Goal: Task Accomplishment & Management: Complete application form

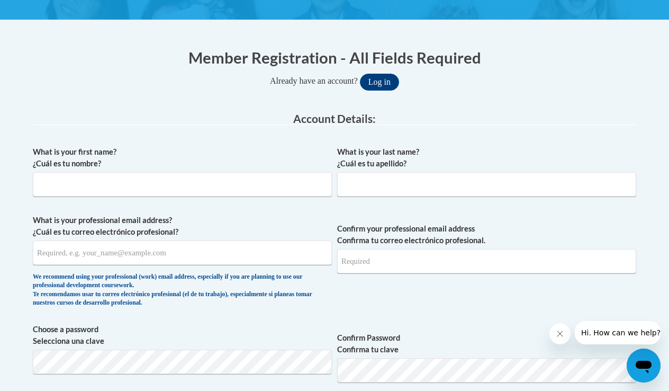
scroll to position [181, 0]
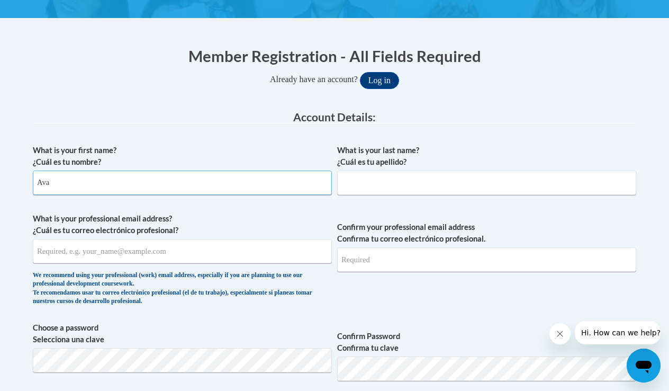
type input "Ava"
type input "Birt"
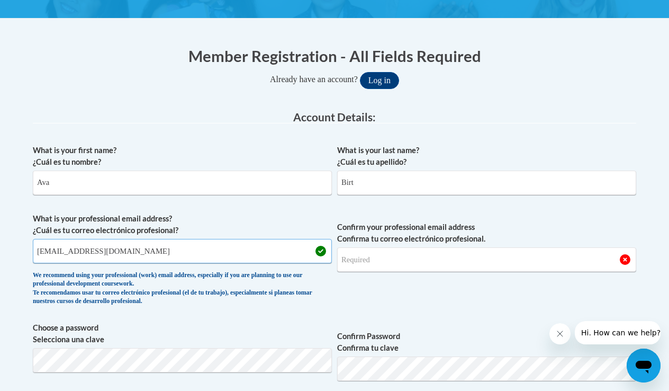
type input "[EMAIL_ADDRESS][DOMAIN_NAME]"
type input "[DOMAIN_NAME]"
click at [287, 314] on div "What is your first name? ¿Cuál es tu nombre? [PERSON_NAME] What is your last na…" at bounding box center [334, 385] width 603 height 492
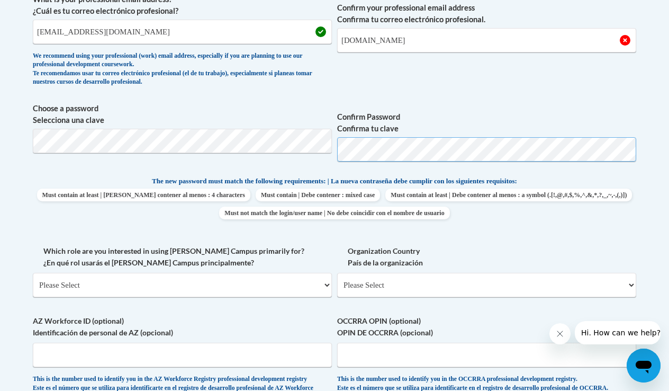
scroll to position [404, 0]
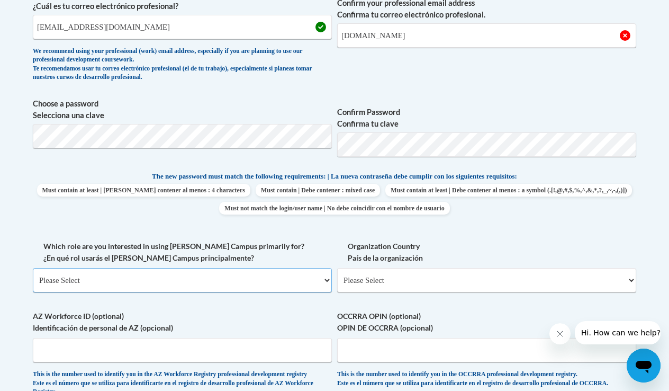
select select "5a18ea06-2b54-4451-96f2-d152daf9eac5"
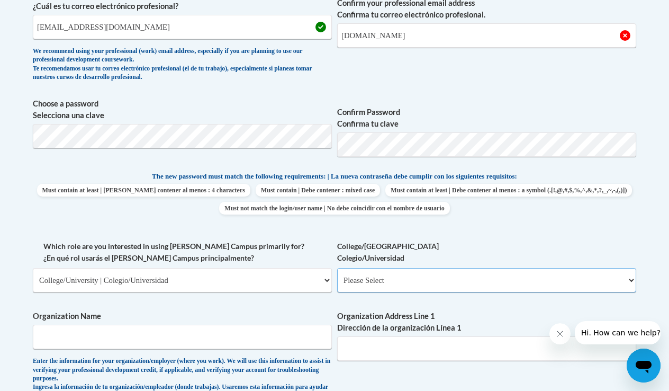
select select "99b32b07-cffc-426c-8bf6-0cd77760d84b"
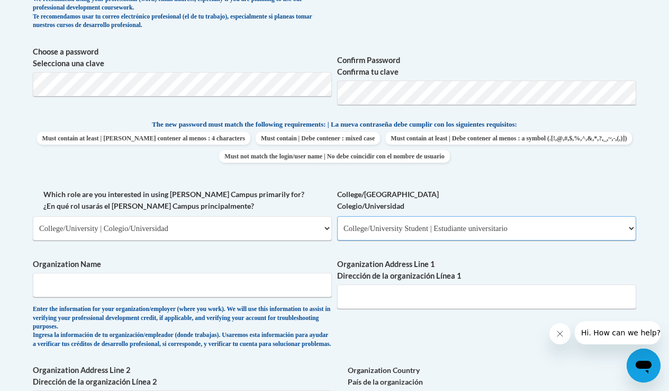
scroll to position [470, 0]
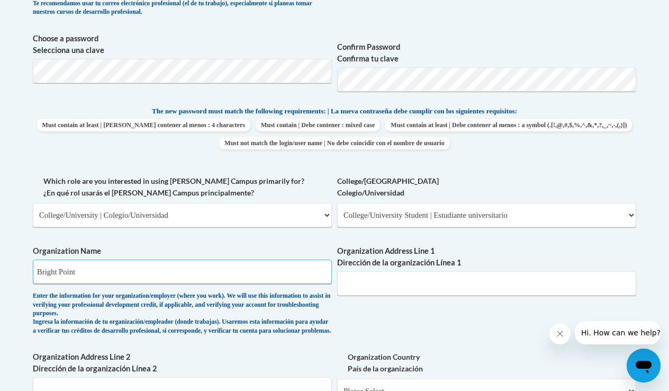
type input "Bright Point"
click at [360, 330] on div "What is your first name? ¿Cuál es tu nombre? [PERSON_NAME] What is your last na…" at bounding box center [334, 184] width 603 height 668
click at [378, 311] on div "What is your first name? ¿Cuál es tu nombre? [PERSON_NAME] What is your last na…" at bounding box center [334, 184] width 603 height 668
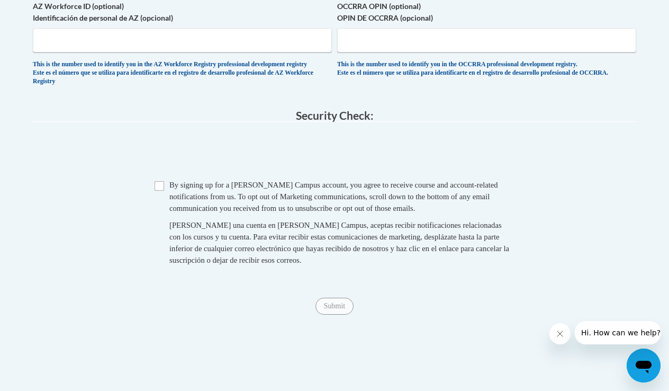
scroll to position [890, 0]
click at [169, 186] on span "Checkbox By signing up for a [PERSON_NAME] Campus account, you agree to receive…" at bounding box center [335, 227] width 360 height 97
click at [158, 191] on input "Checkbox" at bounding box center [160, 187] width 10 height 10
checkbox input "true"
click at [342, 310] on span "Submit" at bounding box center [334, 305] width 38 height 8
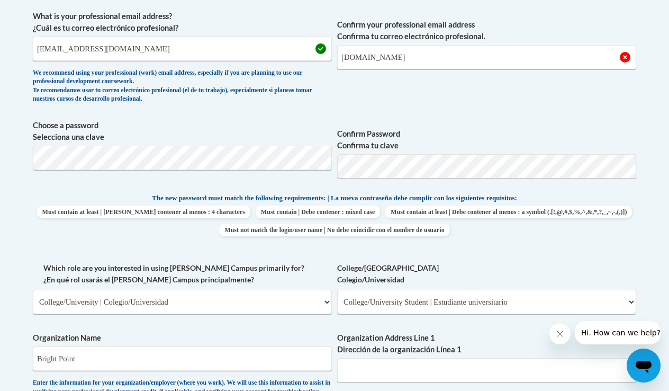
scroll to position [353, 0]
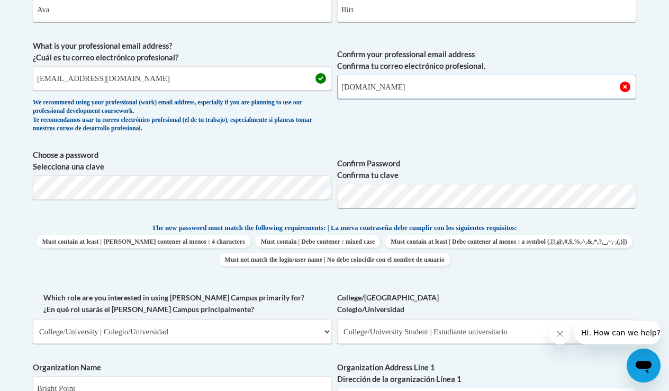
click at [368, 87] on input "[DOMAIN_NAME]" at bounding box center [486, 87] width 299 height 24
click at [416, 98] on span "Confirm your professional email address Confirma tu correo electrónico profesio…" at bounding box center [486, 89] width 299 height 98
click at [364, 86] on input "[DOMAIN_NAME]" at bounding box center [486, 87] width 299 height 24
type input "[EMAIL_ADDRESS][DOMAIN_NAME]"
click at [404, 99] on span "Confirm your professional email address Confirma tu correo electrónico profesio…" at bounding box center [486, 89] width 299 height 98
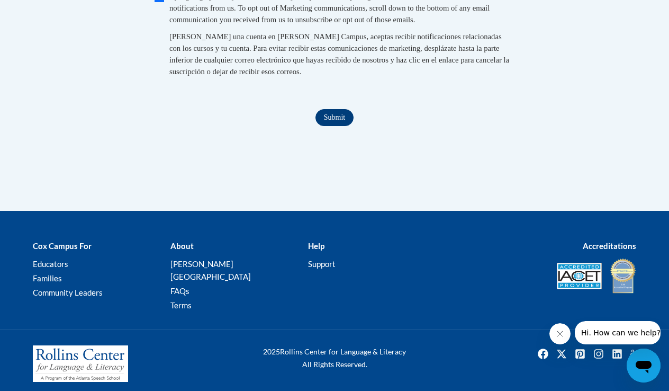
click at [339, 121] on input "Submit" at bounding box center [334, 117] width 38 height 17
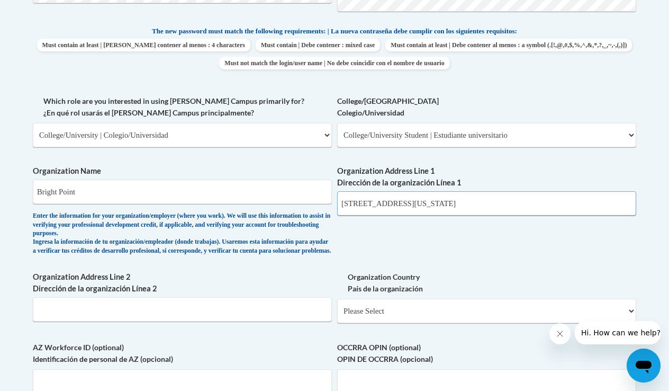
type input "[STREET_ADDRESS][US_STATE]"
click at [328, 232] on div "Enter the information for your organization/employer (where you work). We will …" at bounding box center [182, 233] width 299 height 43
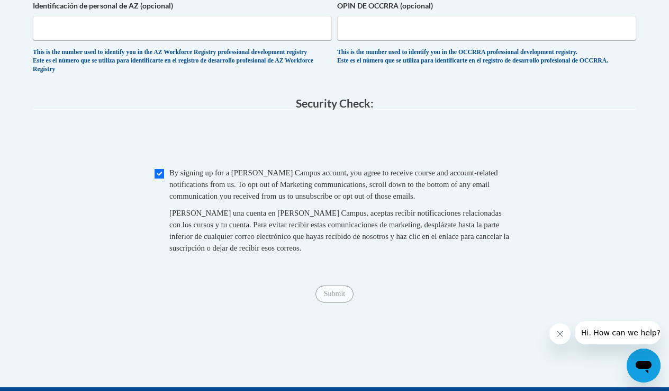
scroll to position [899, 0]
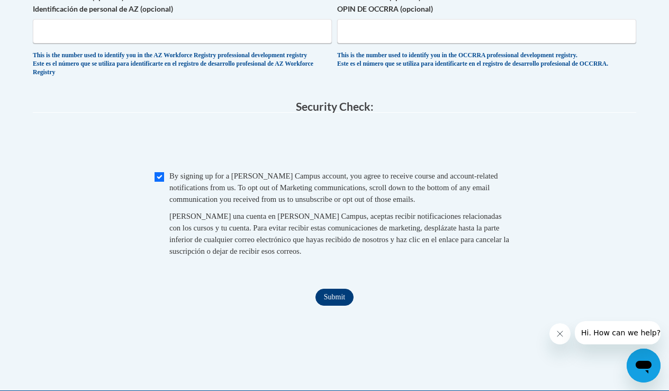
click at [348, 305] on input "Submit" at bounding box center [334, 296] width 38 height 17
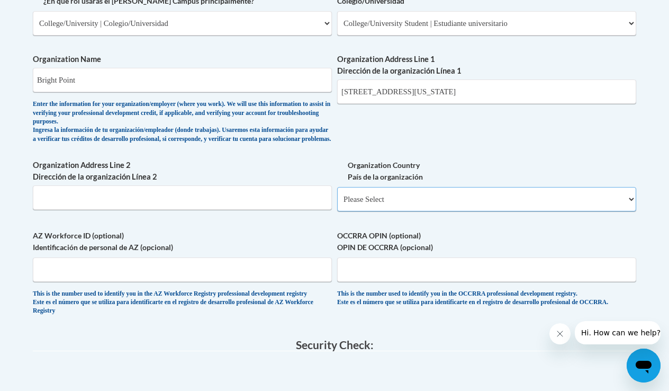
select select "ad49bcad-a171-4b2e-b99c-48b446064914"
select select
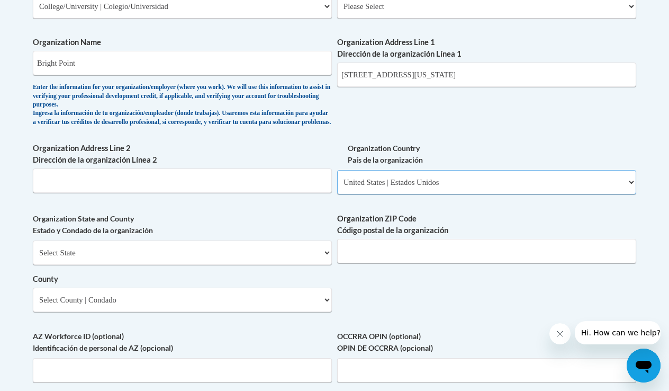
scroll to position [681, 0]
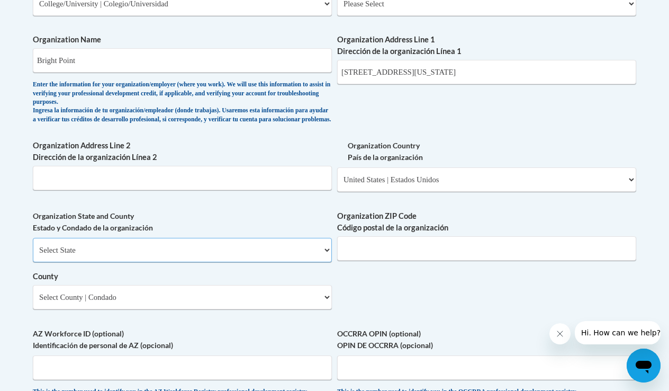
select select "[US_STATE]"
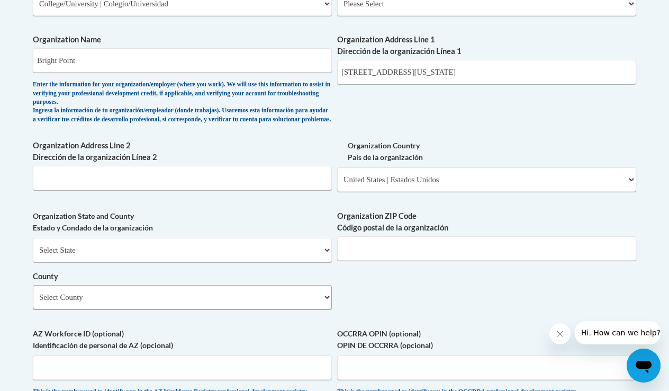
select select "DeKalb"
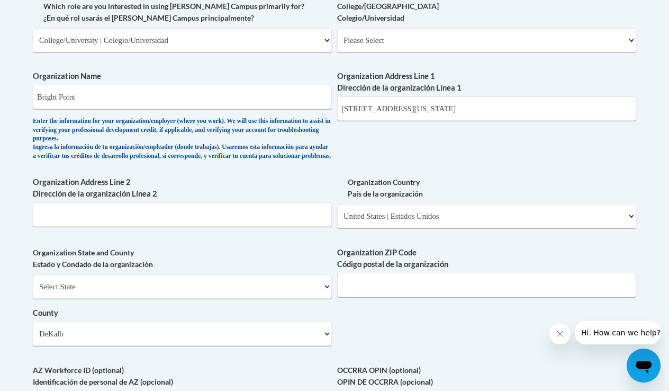
scroll to position [645, 0]
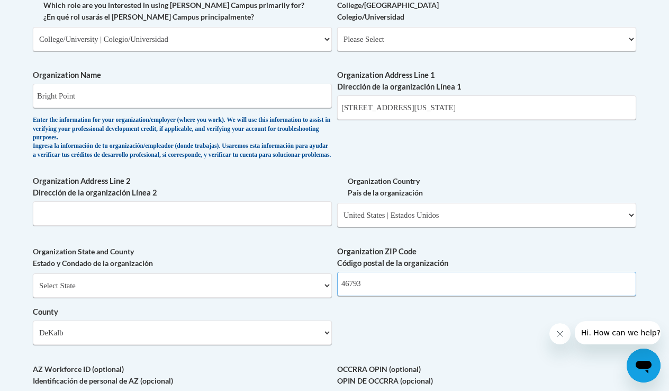
type input "46793"
click at [536, 95] on input "[STREET_ADDRESS][US_STATE]" at bounding box center [486, 107] width 299 height 24
click at [499, 101] on input "[STREET_ADDRESS][US_STATE]" at bounding box center [486, 107] width 299 height 24
type input "[STREET_ADDRESS][US_STATE]"
click at [425, 156] on div "What is your first name? ¿Cuál es tu nombre? [PERSON_NAME] What is your last na…" at bounding box center [334, 66] width 603 height 785
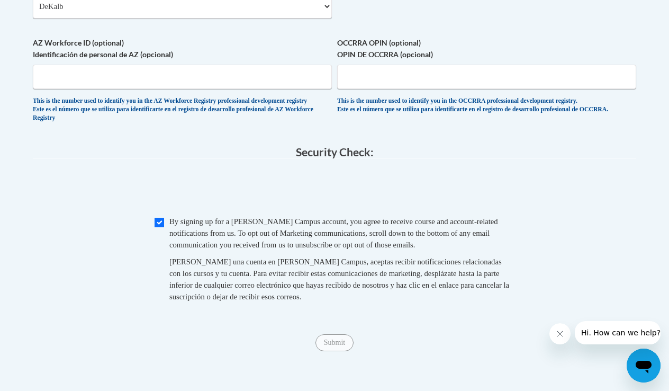
scroll to position [1002, 0]
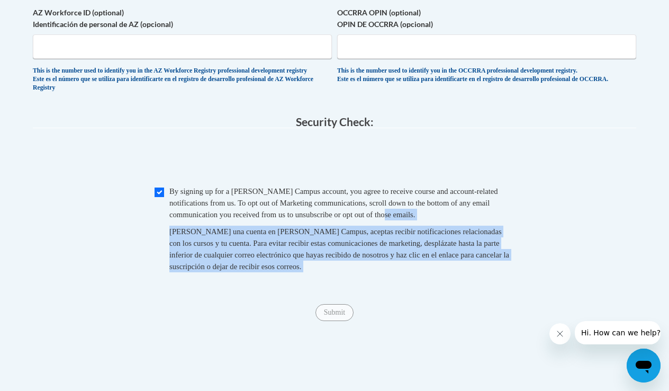
drag, startPoint x: 497, startPoint y: 250, endPoint x: 492, endPoint y: 330, distance: 80.6
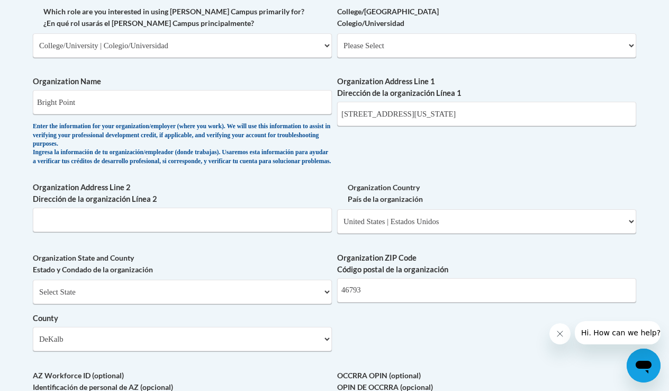
scroll to position [638, 0]
select select "99b32b07-cffc-426c-8bf6-0cd77760d84b"
select select "null"
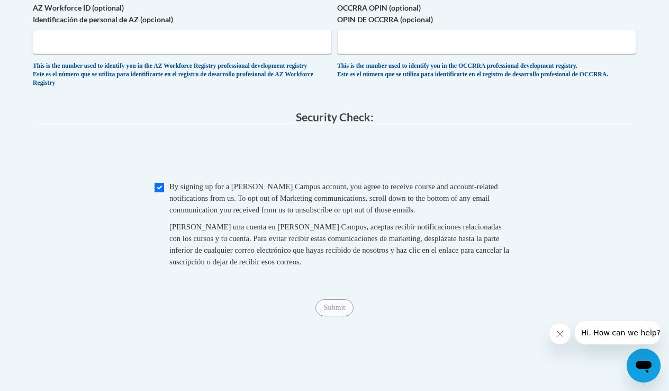
scroll to position [1008, 0]
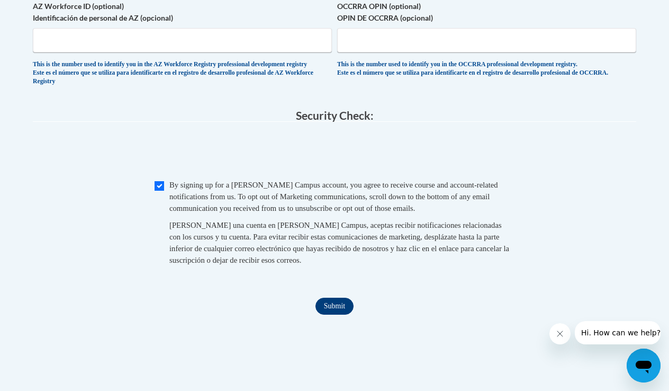
click at [337, 305] on input "Submit" at bounding box center [334, 305] width 38 height 17
